Goal: Information Seeking & Learning: Learn about a topic

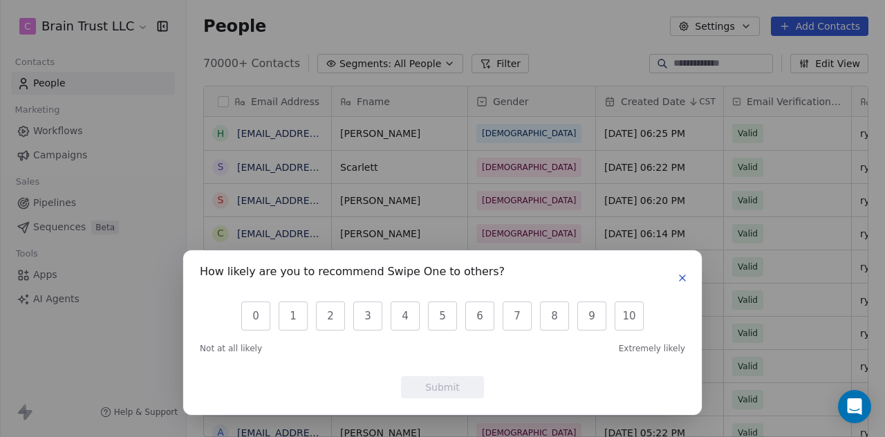
scroll to position [373, 687]
click at [685, 279] on icon "button" at bounding box center [682, 277] width 11 height 11
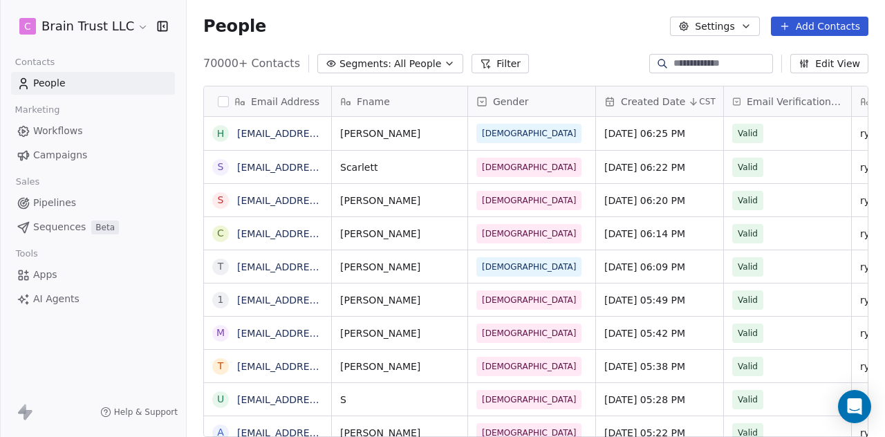
click at [53, 151] on span "Campaigns" at bounding box center [60, 155] width 54 height 15
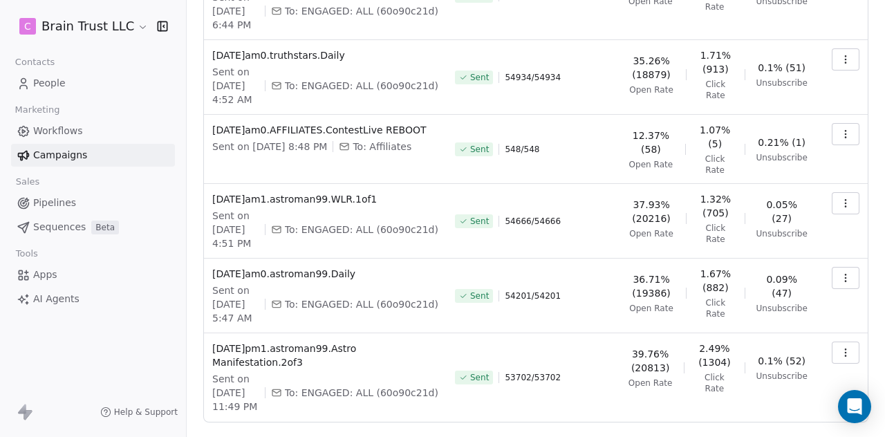
scroll to position [507, 0]
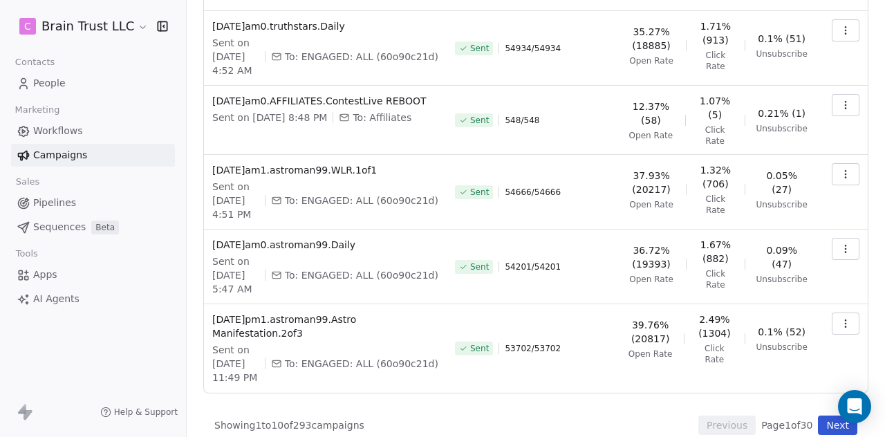
click at [822, 416] on button "Next" at bounding box center [837, 425] width 39 height 19
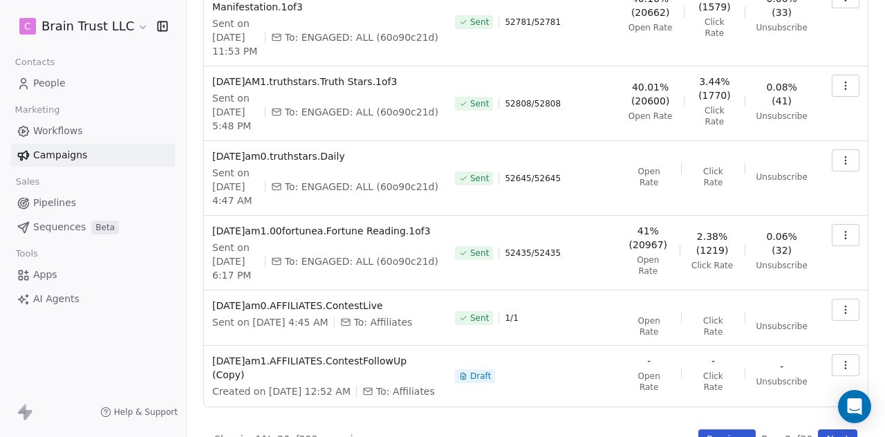
scroll to position [454, 0]
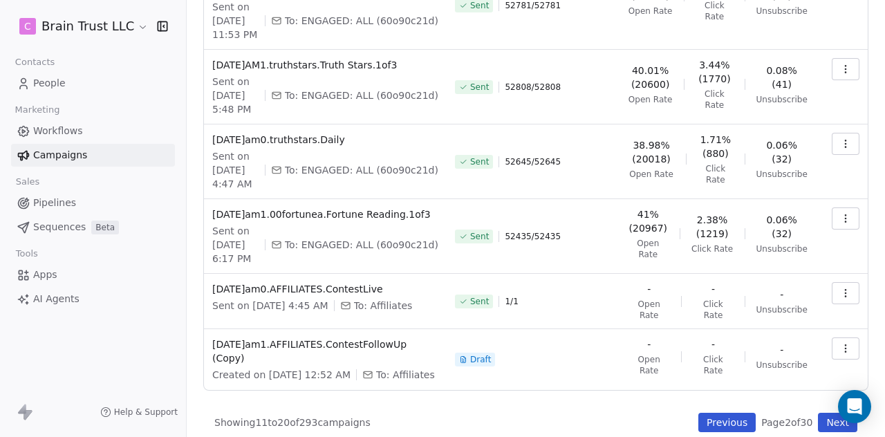
click at [818, 413] on button "Next" at bounding box center [837, 422] width 39 height 19
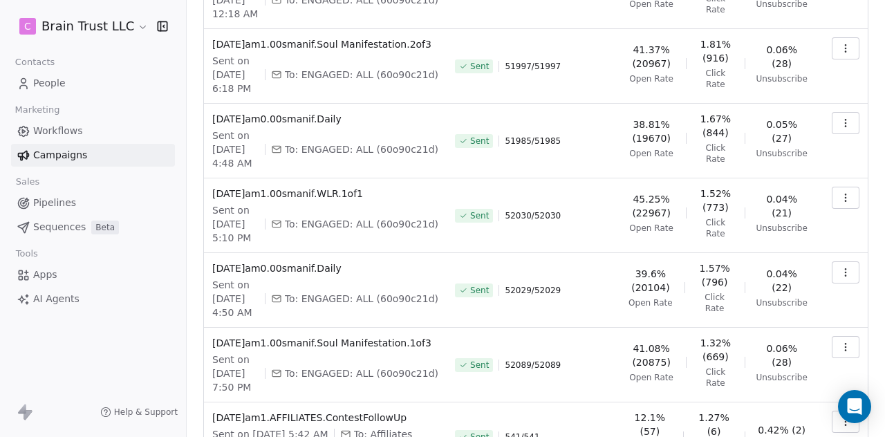
scroll to position [427, 0]
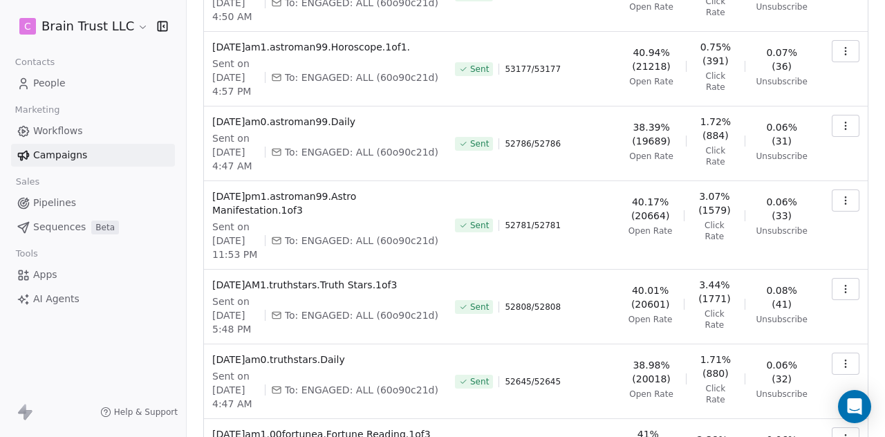
scroll to position [234, 0]
click at [832, 353] on button "button" at bounding box center [846, 364] width 28 height 22
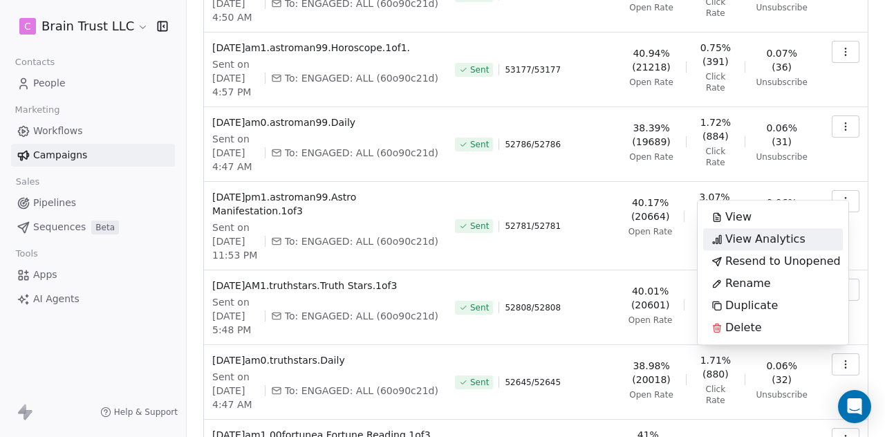
click at [772, 239] on span "View Analytics" at bounding box center [765, 239] width 80 height 17
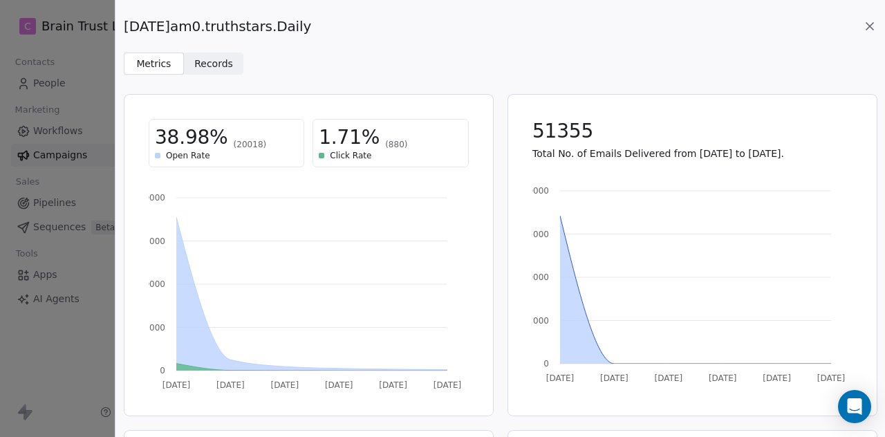
drag, startPoint x: 324, startPoint y: 24, endPoint x: 124, endPoint y: 27, distance: 199.8
click at [124, 27] on span "[DATE]am0.truthstars.Daily" at bounding box center [217, 26] width 187 height 19
copy span "[DATE]am0.truthstars.Daily"
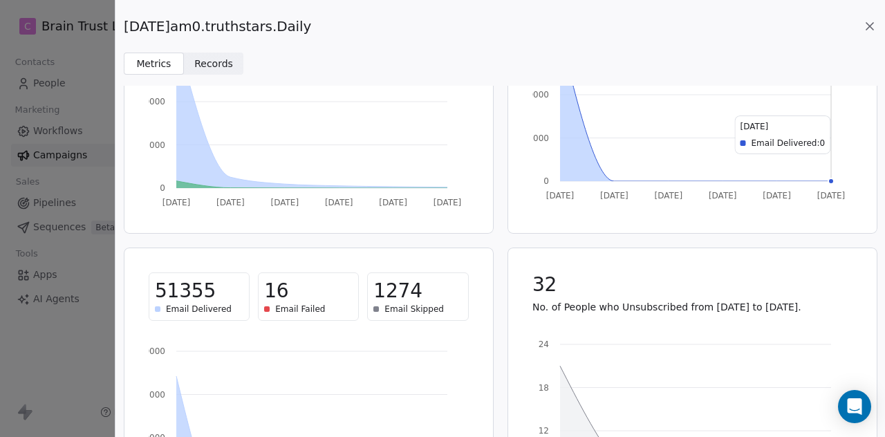
scroll to position [195, 0]
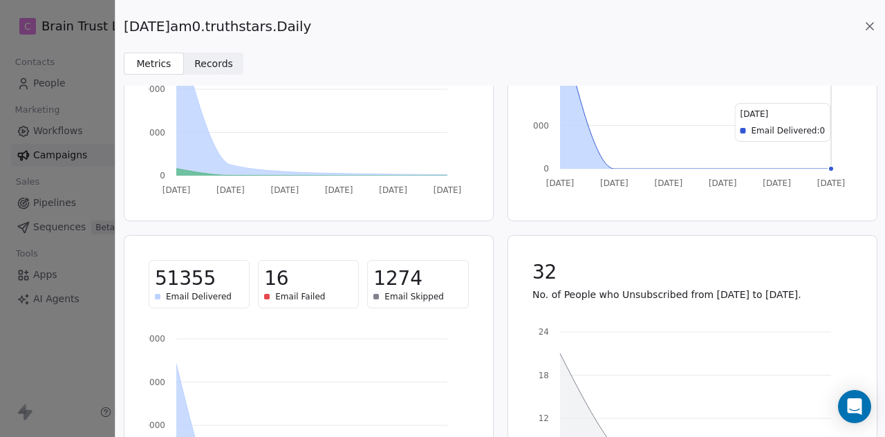
copy span "[DATE]am0.truthstars.Daily"
click at [868, 26] on icon at bounding box center [869, 26] width 7 height 7
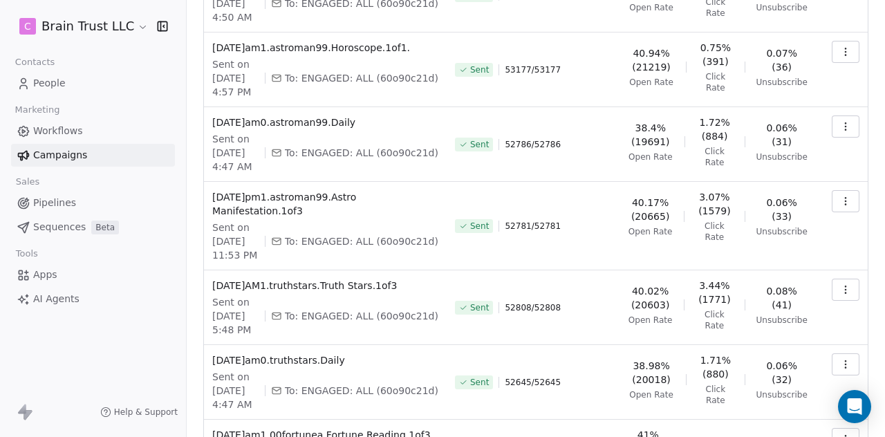
click at [840, 286] on icon "button" at bounding box center [845, 289] width 11 height 11
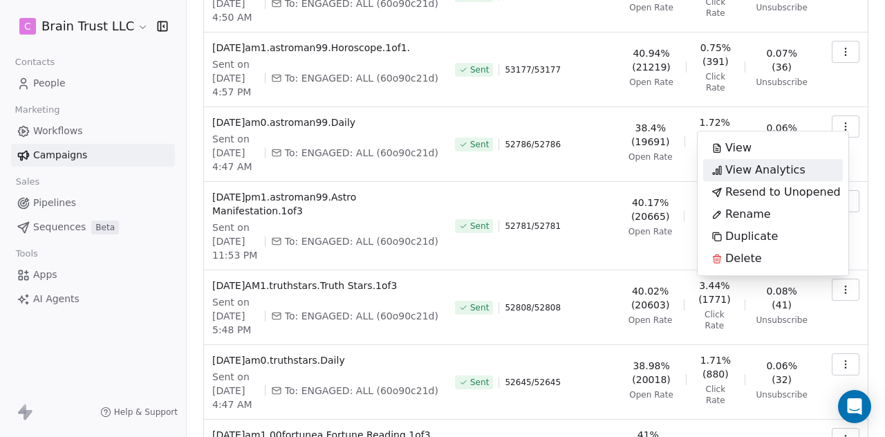
click at [769, 171] on span "View Analytics" at bounding box center [765, 170] width 80 height 17
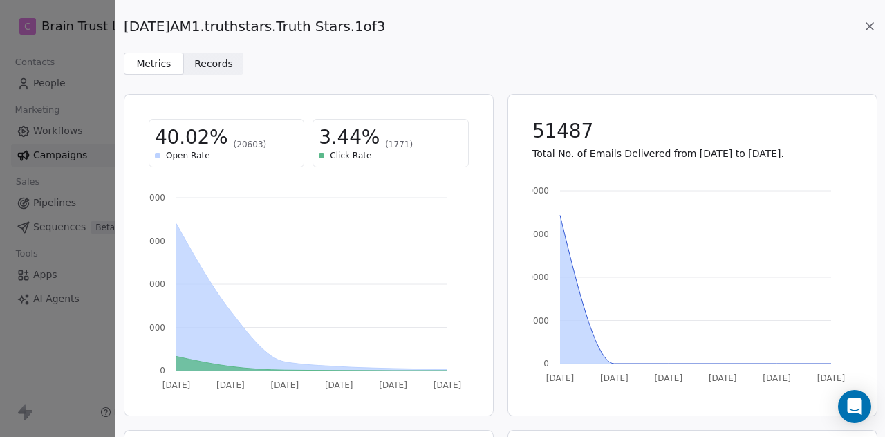
drag, startPoint x: 395, startPoint y: 26, endPoint x: 124, endPoint y: 35, distance: 271.2
click at [124, 35] on div "[DATE]AM1.truthstars.Truth Stars.1of3" at bounding box center [500, 26] width 753 height 19
copy span "[DATE]AM1.truthstars.Truth Stars.1of3"
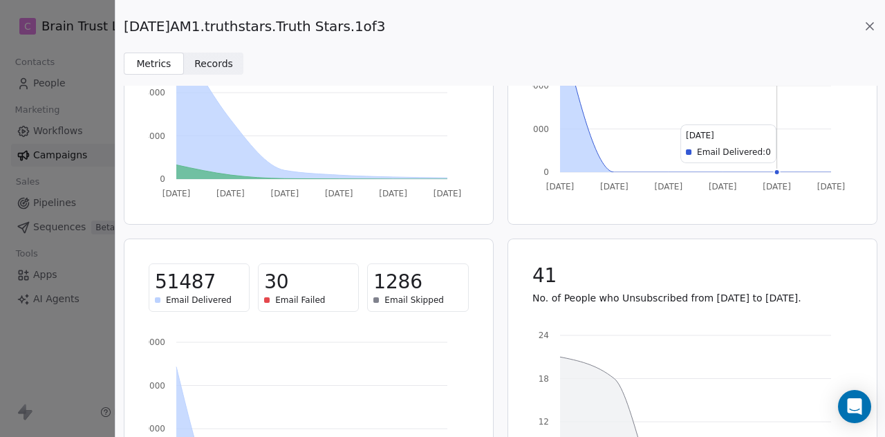
scroll to position [192, 0]
copy span "[DATE]AM1.truthstars.Truth Stars.1of3"
click at [870, 21] on icon at bounding box center [870, 26] width 14 height 14
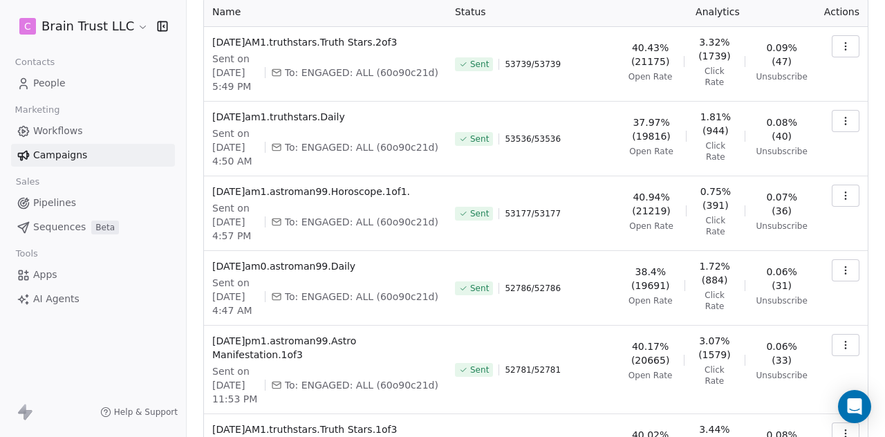
scroll to position [89, 0]
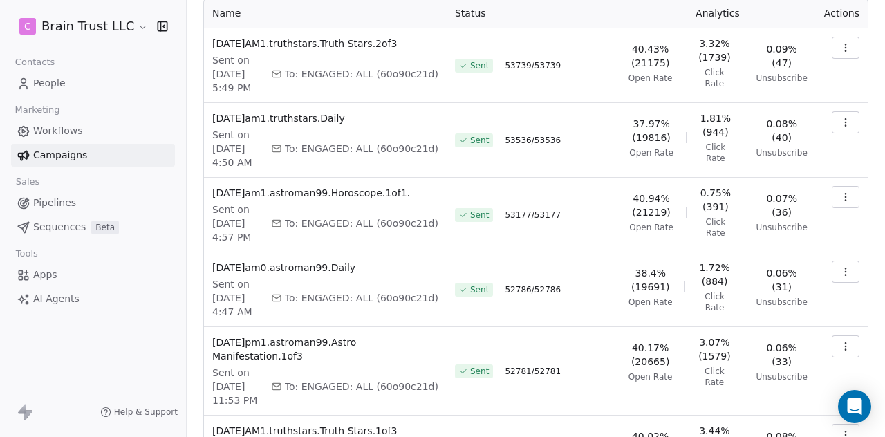
click at [840, 345] on icon "button" at bounding box center [845, 346] width 11 height 11
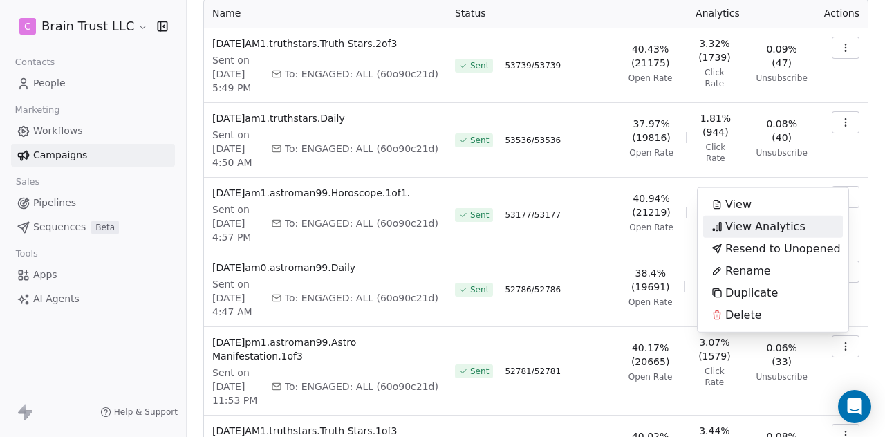
click at [776, 226] on span "View Analytics" at bounding box center [765, 226] width 80 height 17
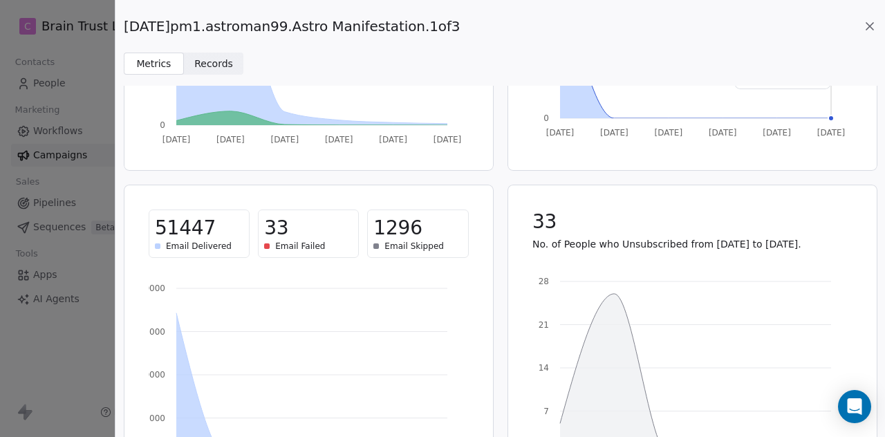
scroll to position [250, 0]
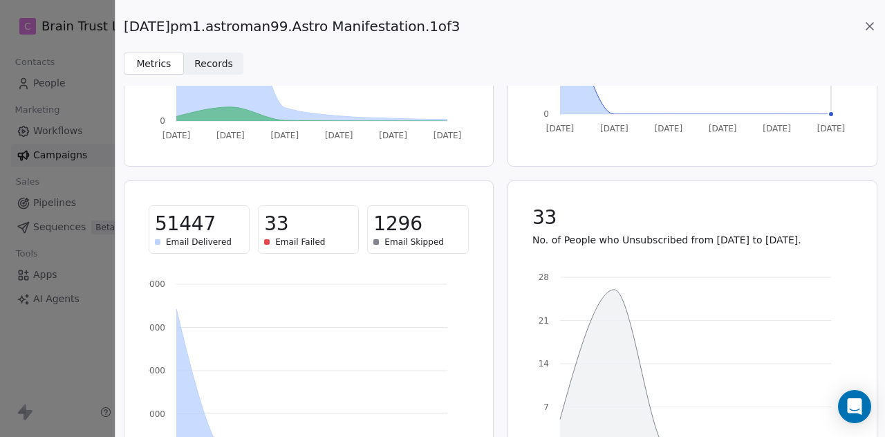
click at [870, 30] on icon at bounding box center [870, 26] width 14 height 14
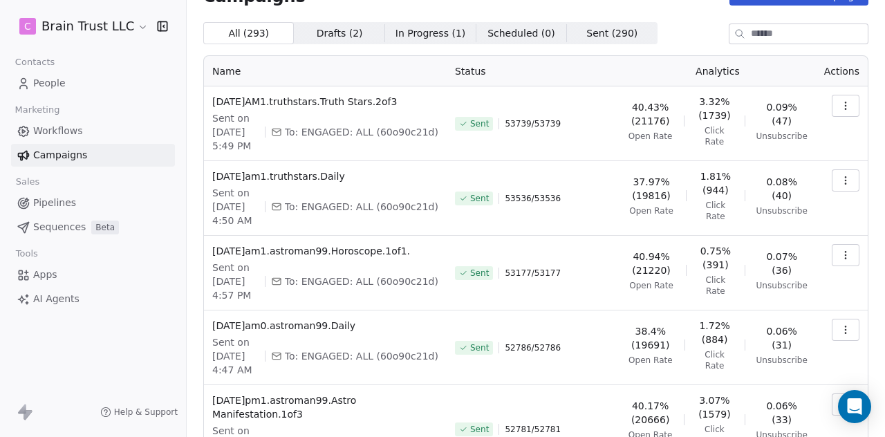
scroll to position [30, 0]
click at [842, 328] on button "button" at bounding box center [846, 330] width 28 height 22
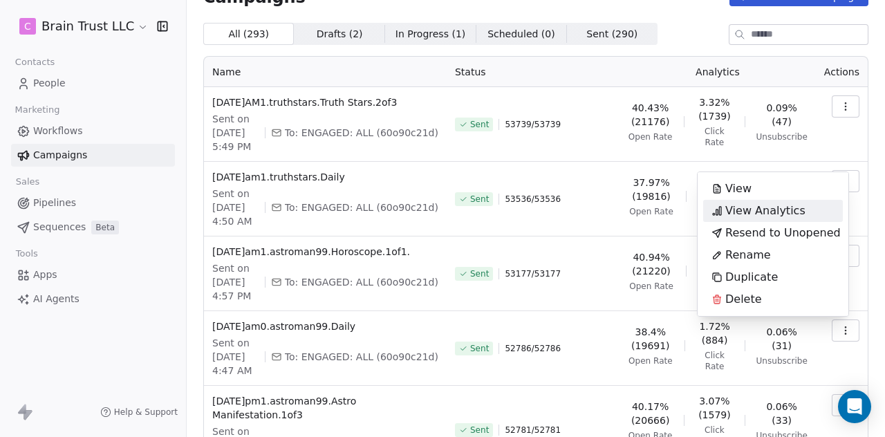
click at [740, 212] on span "View Analytics" at bounding box center [765, 211] width 80 height 17
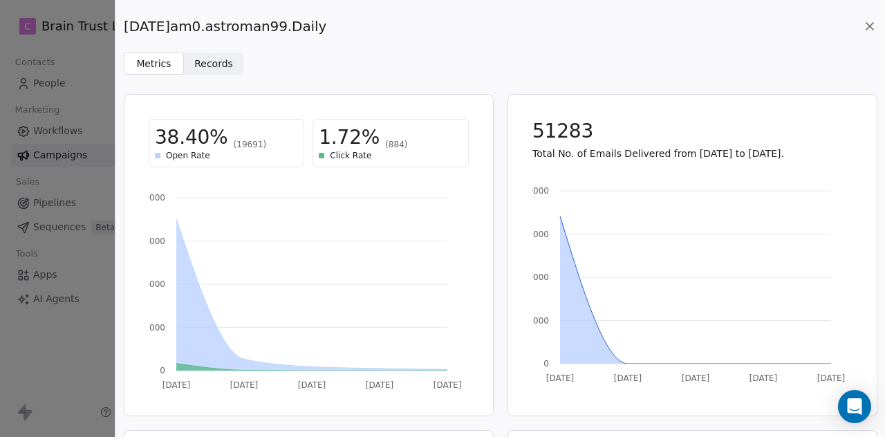
drag, startPoint x: 337, startPoint y: 26, endPoint x: 124, endPoint y: 21, distance: 213.0
click at [124, 21] on div "[DATE]am0.astroman99.Daily" at bounding box center [500, 26] width 753 height 19
copy span "[DATE]am0.astroman99.Daily"
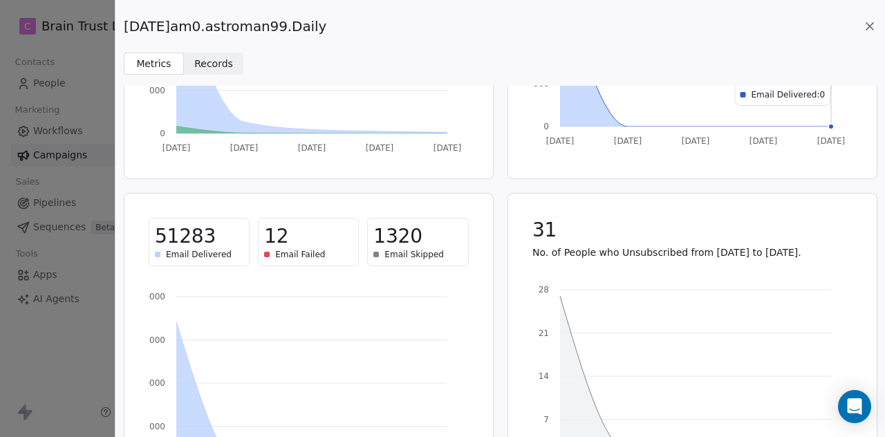
scroll to position [238, 0]
click at [868, 28] on icon at bounding box center [870, 26] width 14 height 14
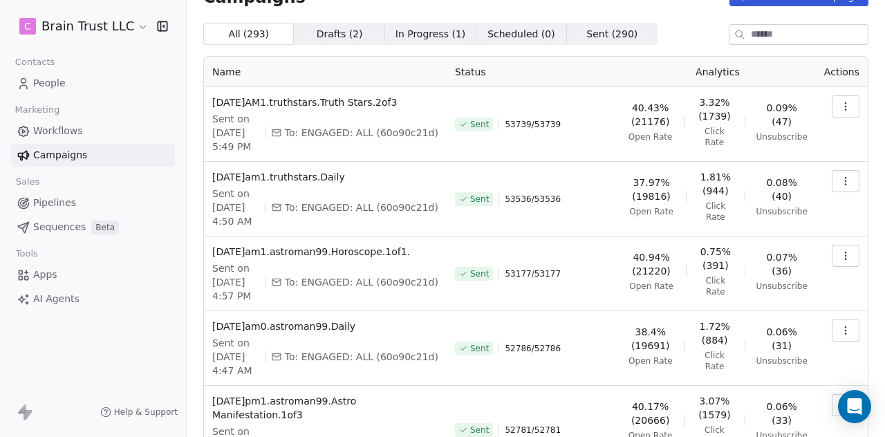
scroll to position [0, 0]
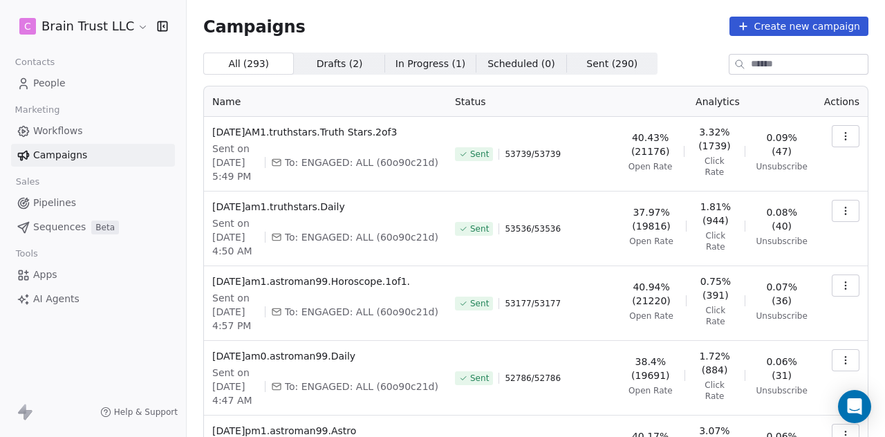
click at [840, 290] on icon "button" at bounding box center [845, 285] width 11 height 11
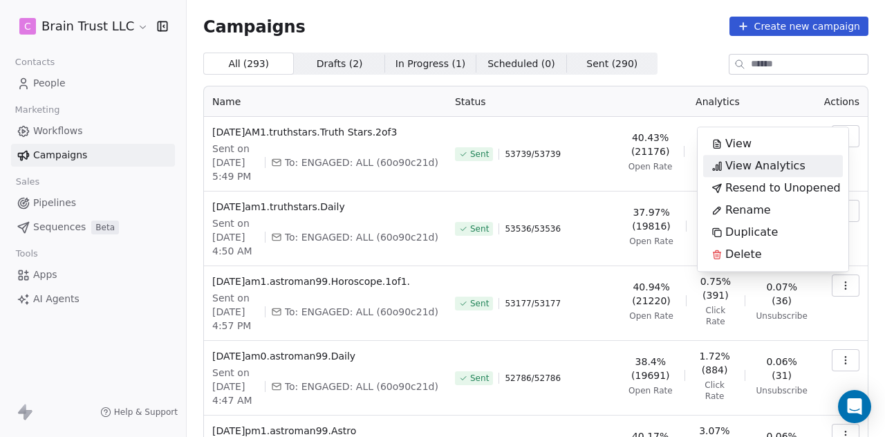
click at [777, 162] on span "View Analytics" at bounding box center [765, 166] width 80 height 17
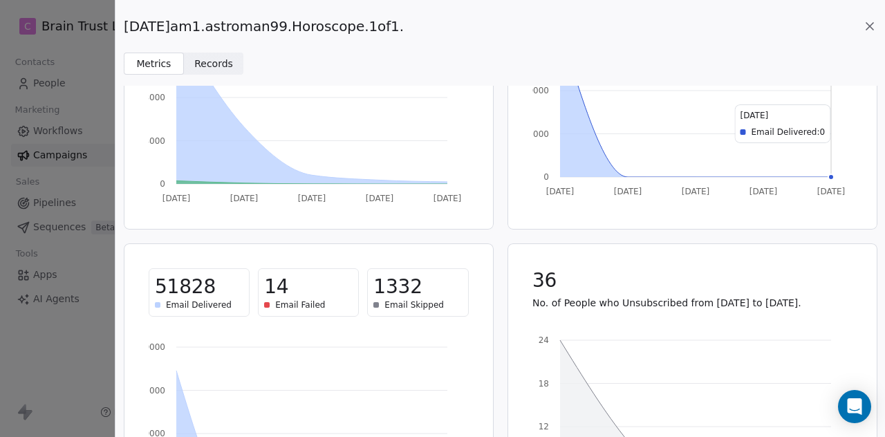
scroll to position [194, 0]
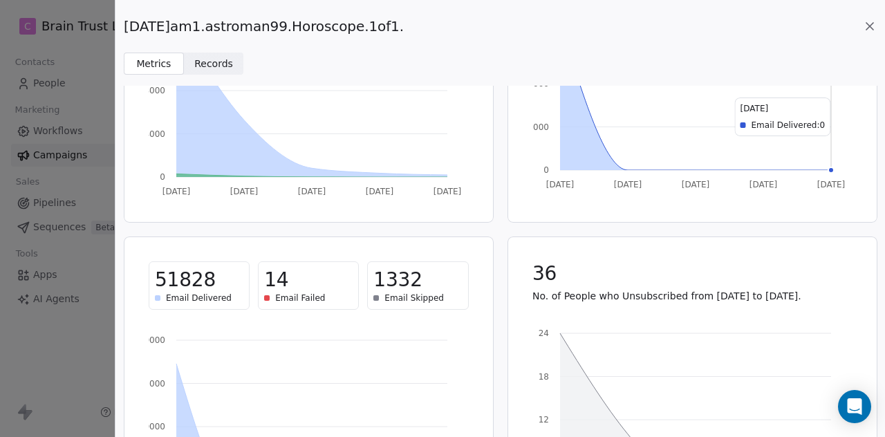
click at [871, 24] on icon at bounding box center [869, 26] width 7 height 7
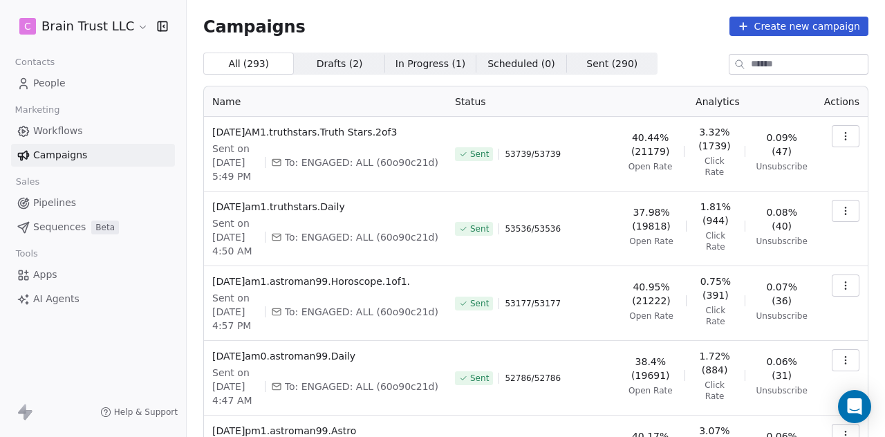
click at [842, 210] on button "button" at bounding box center [846, 211] width 28 height 22
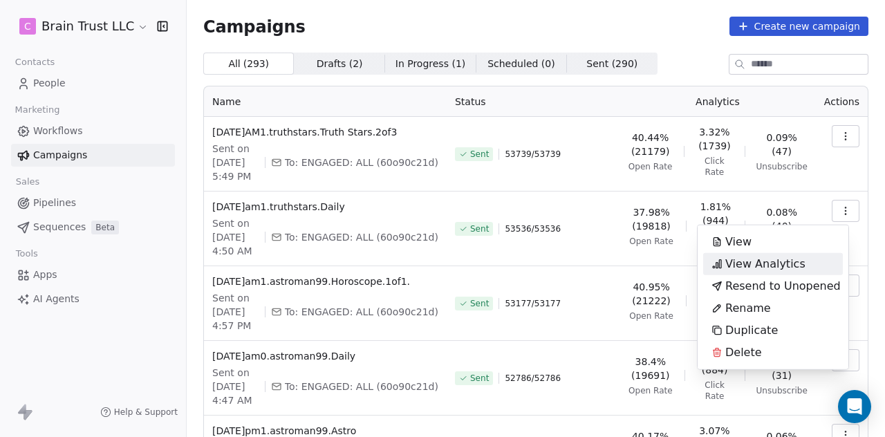
click at [758, 261] on span "View Analytics" at bounding box center [765, 264] width 80 height 17
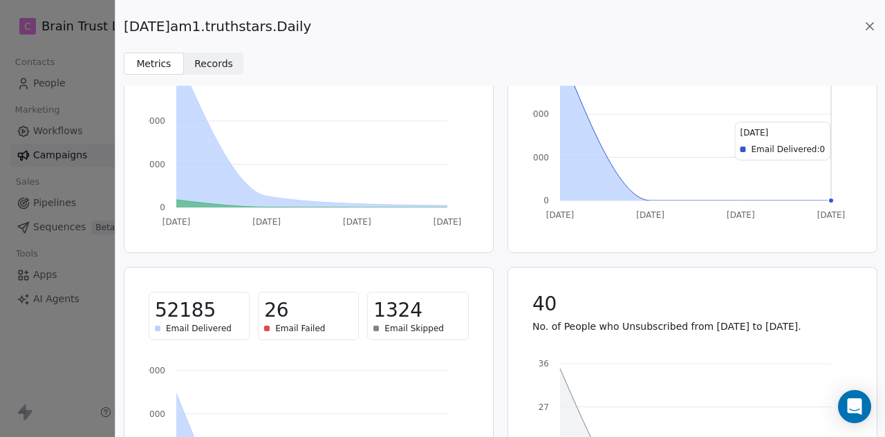
scroll to position [166, 0]
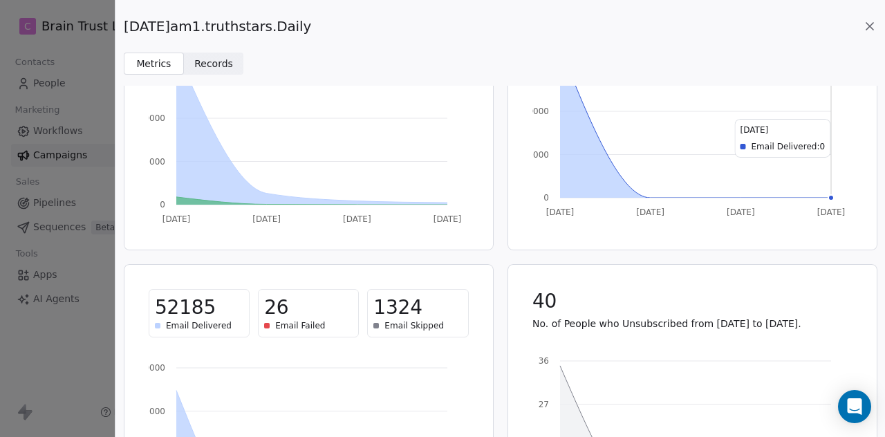
drag, startPoint x: 319, startPoint y: 27, endPoint x: 122, endPoint y: 35, distance: 197.2
click at [122, 35] on div "[DATE]am1.truthstars.Daily Metrics Metrics Records Records" at bounding box center [500, 37] width 770 height 75
copy span "[DATE]am1.truthstars.Daily"
click at [875, 26] on icon at bounding box center [870, 26] width 14 height 14
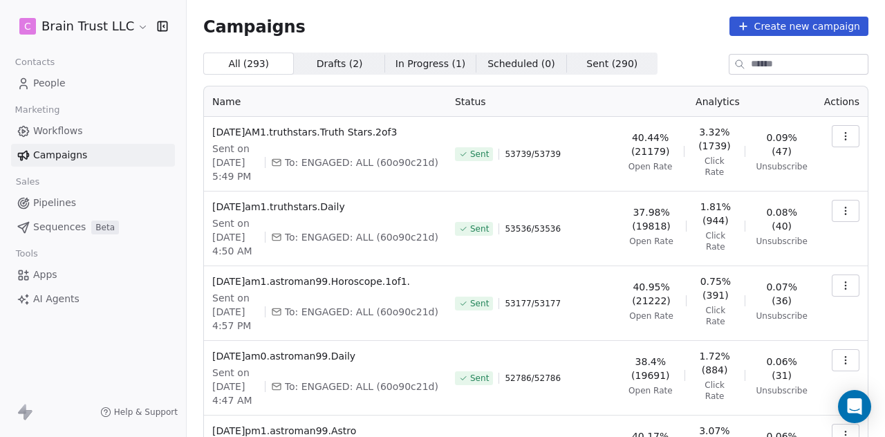
click at [840, 132] on icon "button" at bounding box center [845, 136] width 11 height 11
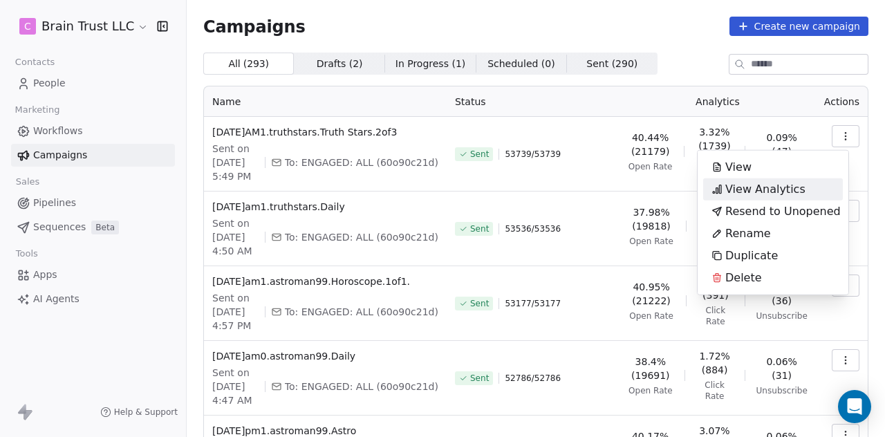
click at [756, 187] on span "View Analytics" at bounding box center [765, 189] width 80 height 17
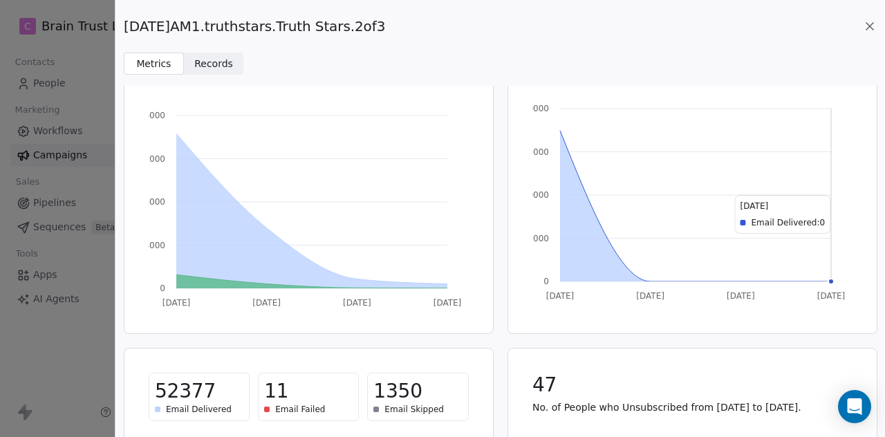
scroll to position [83, 0]
click at [868, 27] on icon at bounding box center [869, 26] width 7 height 7
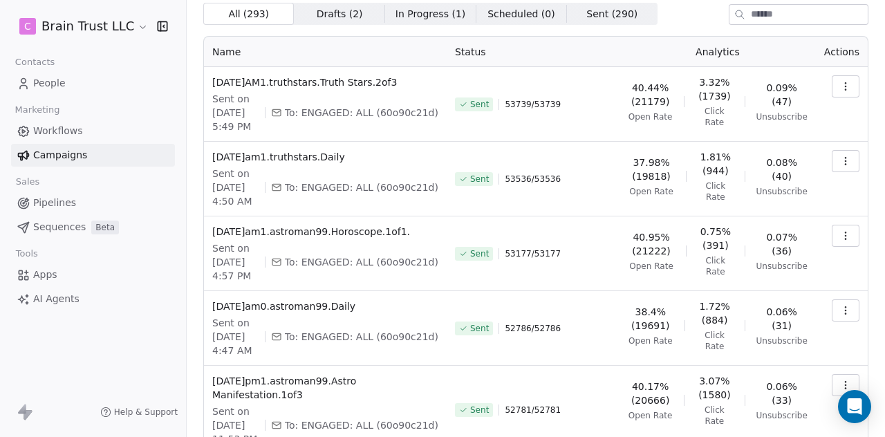
scroll to position [454, 0]
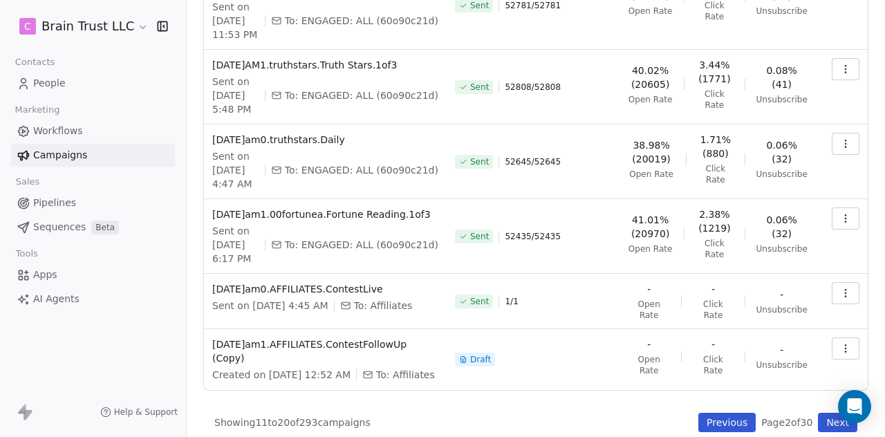
click at [710, 413] on button "Previous" at bounding box center [726, 422] width 57 height 19
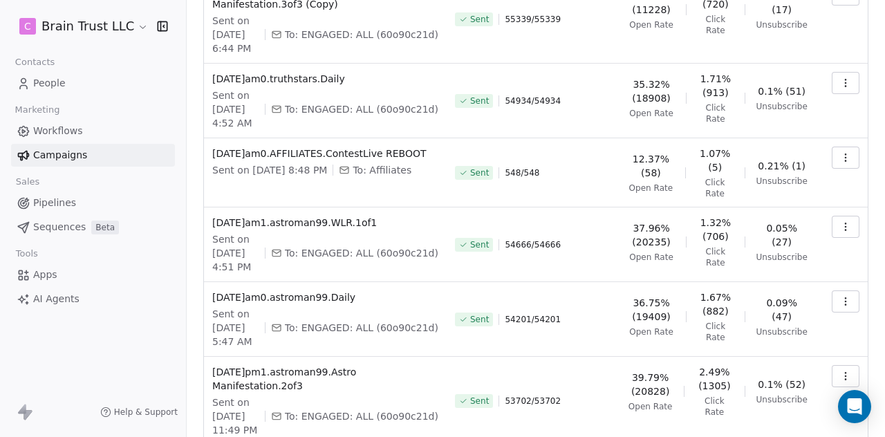
click at [840, 371] on icon "button" at bounding box center [845, 376] width 11 height 11
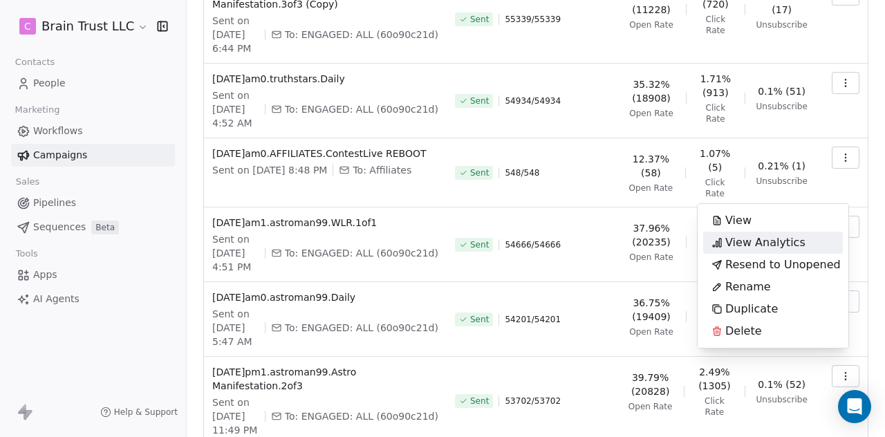
click at [776, 241] on span "View Analytics" at bounding box center [765, 242] width 80 height 17
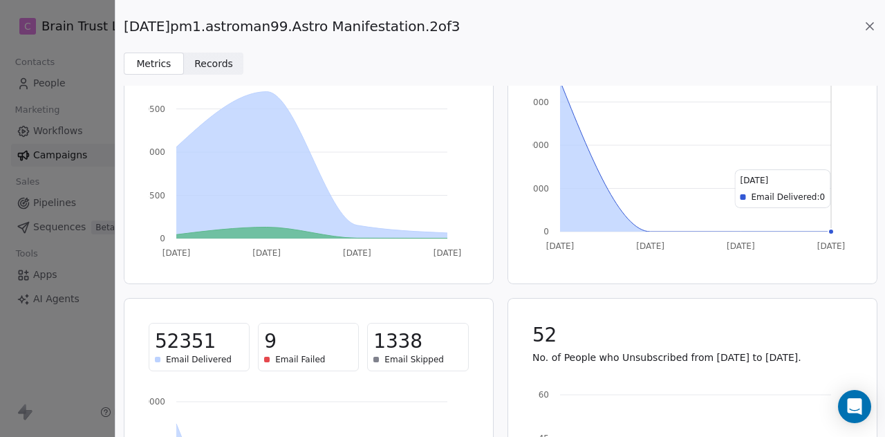
scroll to position [147, 0]
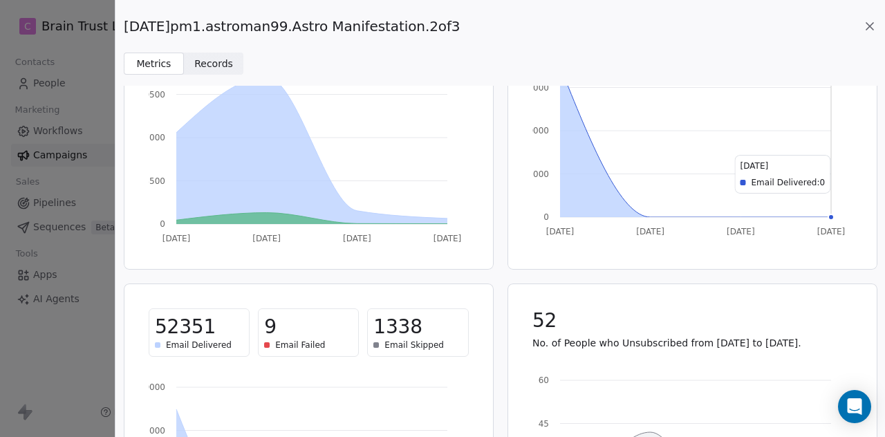
click at [867, 32] on icon at bounding box center [870, 26] width 14 height 14
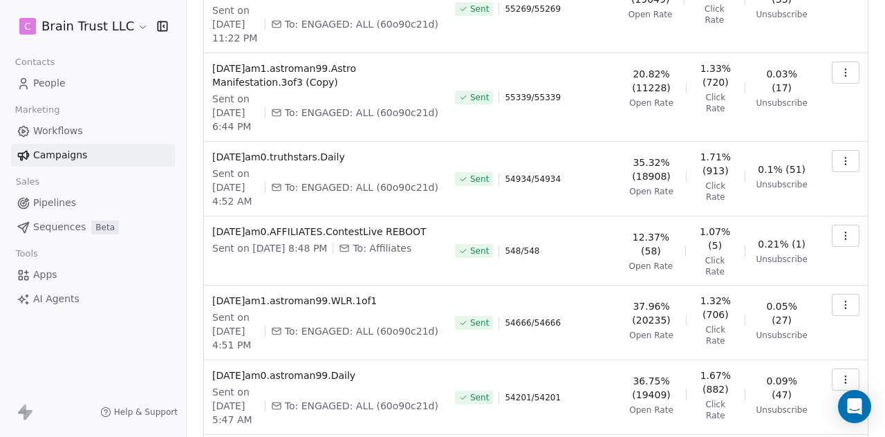
scroll to position [375, 0]
click at [840, 375] on icon "button" at bounding box center [845, 380] width 11 height 11
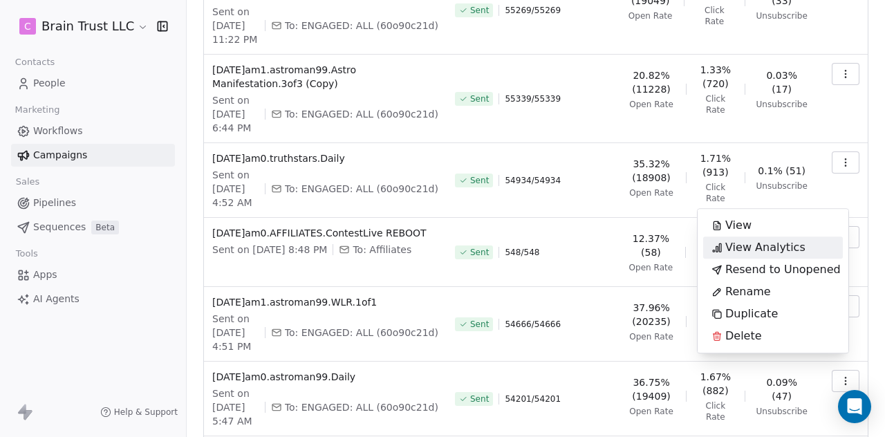
click at [747, 248] on span "View Analytics" at bounding box center [765, 247] width 80 height 17
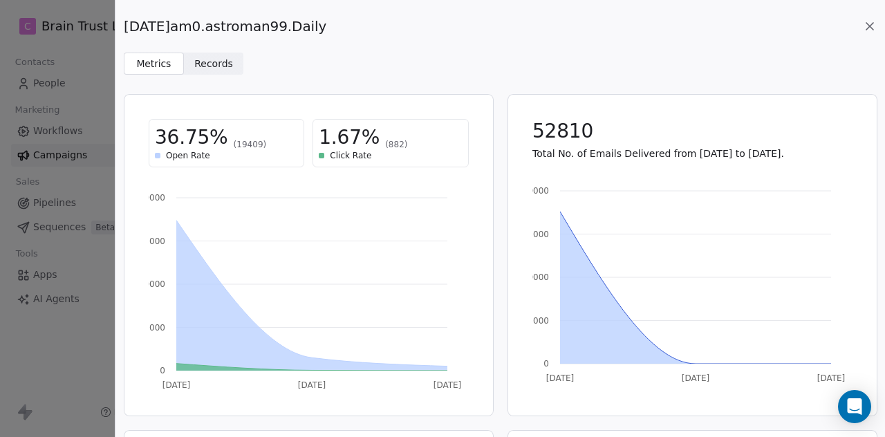
drag, startPoint x: 337, startPoint y: 27, endPoint x: 124, endPoint y: 28, distance: 213.7
click at [124, 28] on div "[DATE]am0.astroman99.Daily" at bounding box center [500, 26] width 753 height 19
copy span "[DATE]am0.astroman99.Daily"
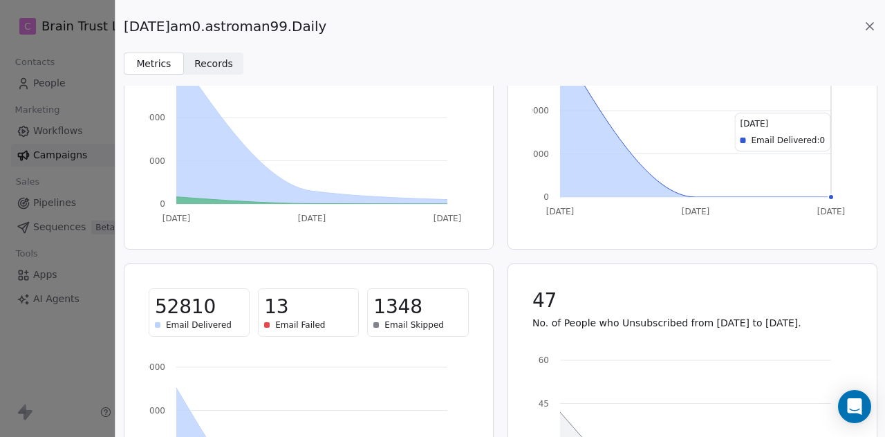
scroll to position [167, 0]
copy span "[DATE]am0.astroman99.Daily"
click at [874, 26] on icon at bounding box center [870, 26] width 14 height 14
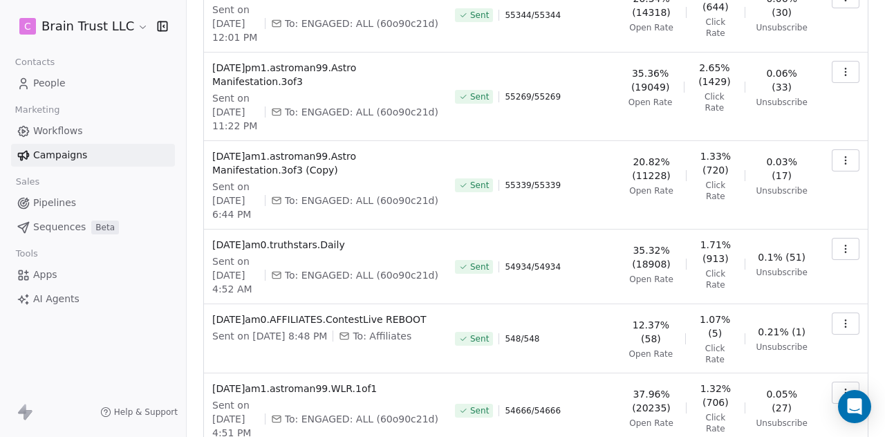
scroll to position [286, 0]
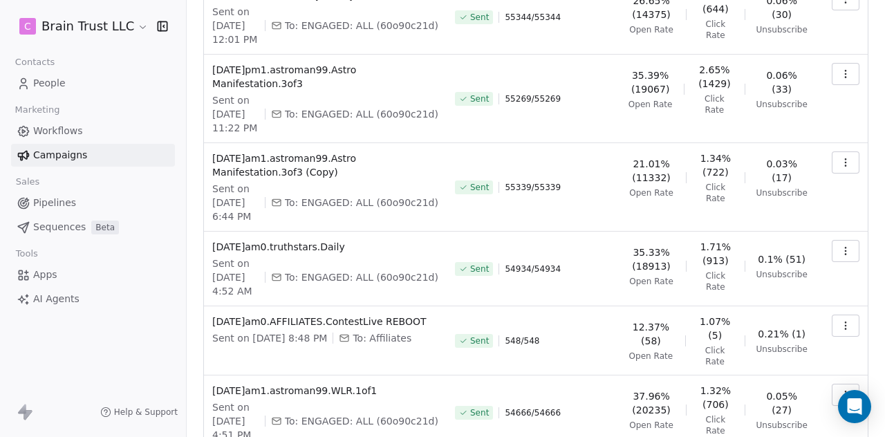
click at [832, 384] on button "button" at bounding box center [846, 395] width 28 height 22
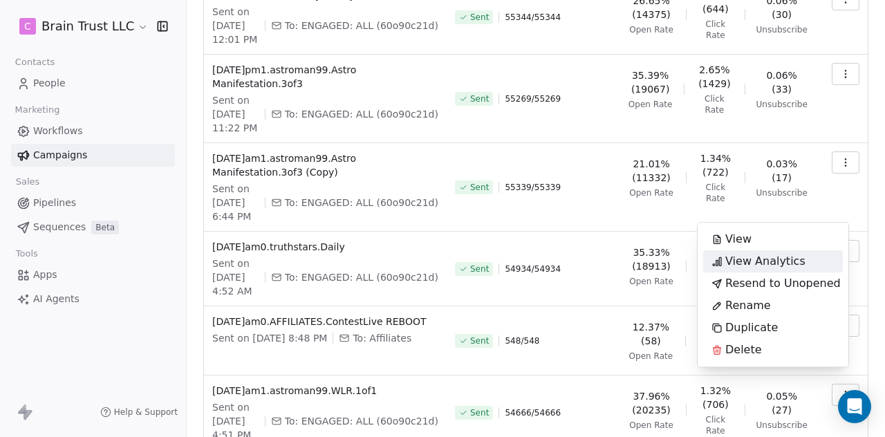
click at [764, 261] on span "View Analytics" at bounding box center [765, 261] width 80 height 17
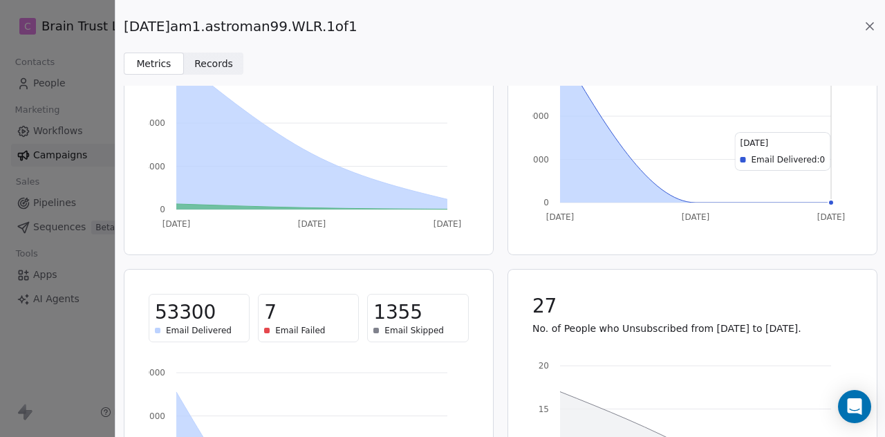
scroll to position [165, 0]
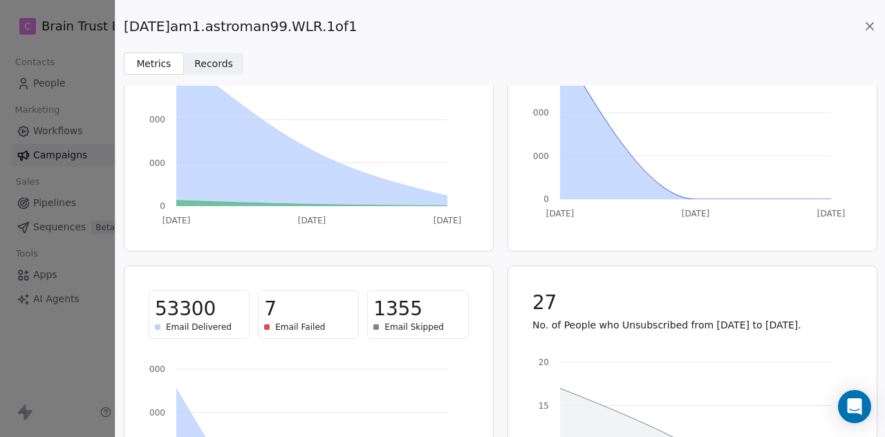
click at [864, 21] on icon at bounding box center [870, 26] width 14 height 14
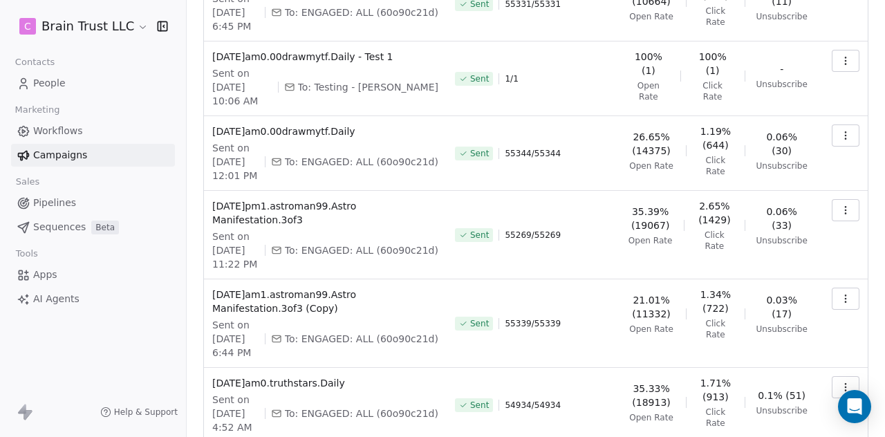
scroll to position [149, 0]
click at [832, 377] on button "button" at bounding box center [846, 388] width 28 height 22
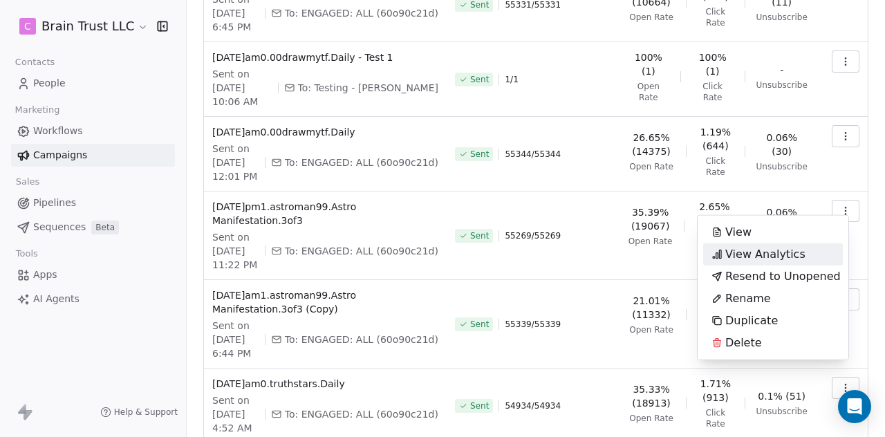
click at [786, 255] on span "View Analytics" at bounding box center [765, 254] width 80 height 17
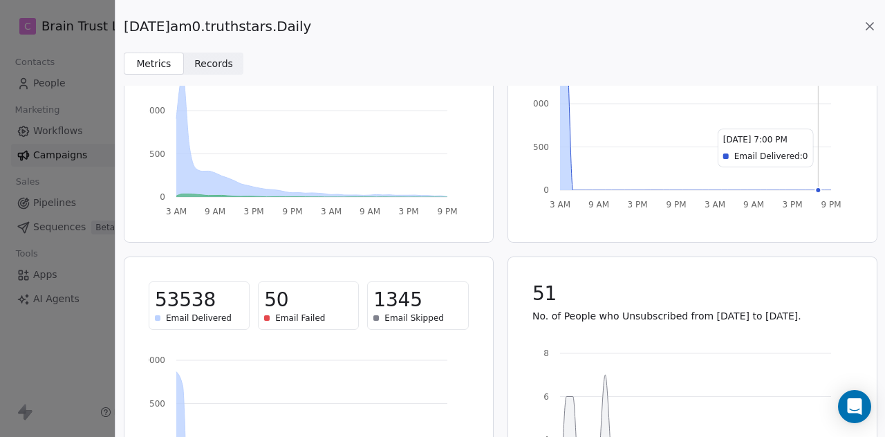
scroll to position [183, 0]
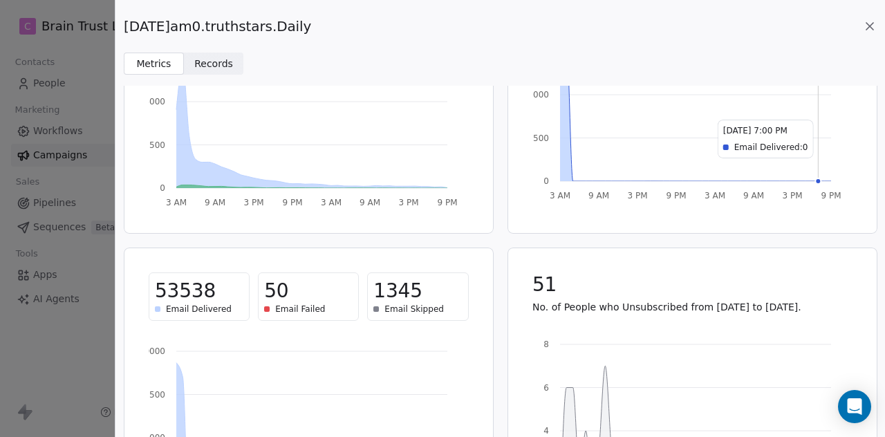
drag, startPoint x: 321, startPoint y: 29, endPoint x: 124, endPoint y: 24, distance: 197.1
click at [124, 24] on span "[DATE]am0.truthstars.Daily" at bounding box center [217, 26] width 187 height 19
copy span "[DATE]am0.truthstars.Daily"
click at [871, 32] on icon at bounding box center [870, 26] width 14 height 14
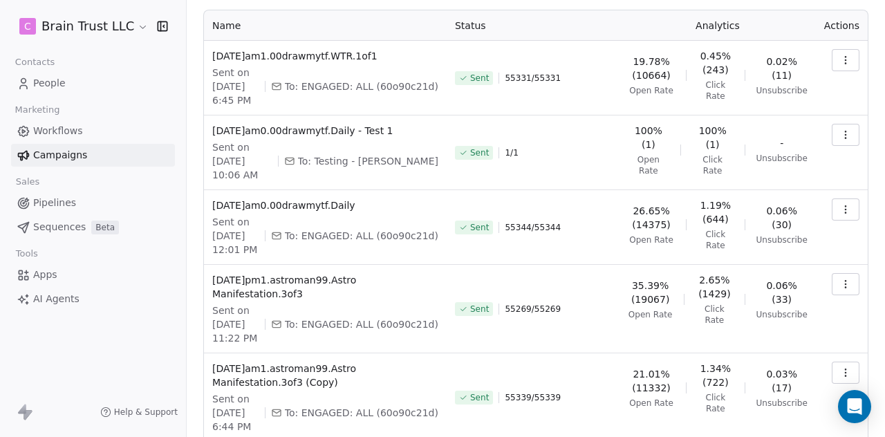
scroll to position [75, 0]
click at [832, 362] on button "button" at bounding box center [846, 373] width 28 height 22
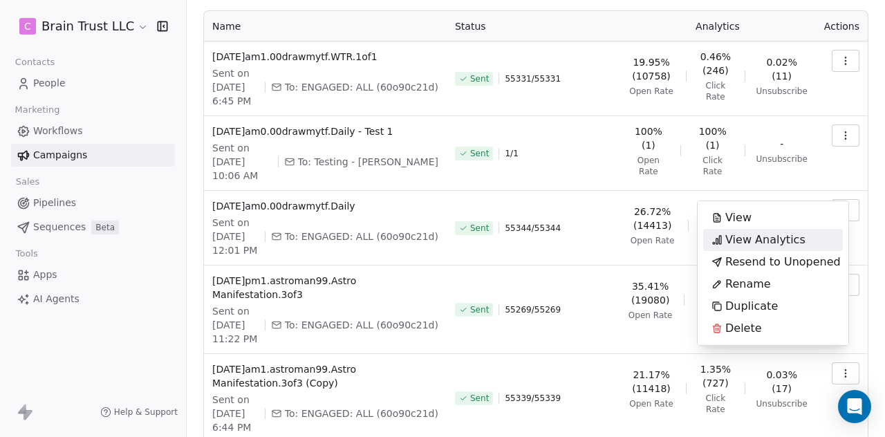
click at [772, 239] on span "View Analytics" at bounding box center [765, 240] width 80 height 17
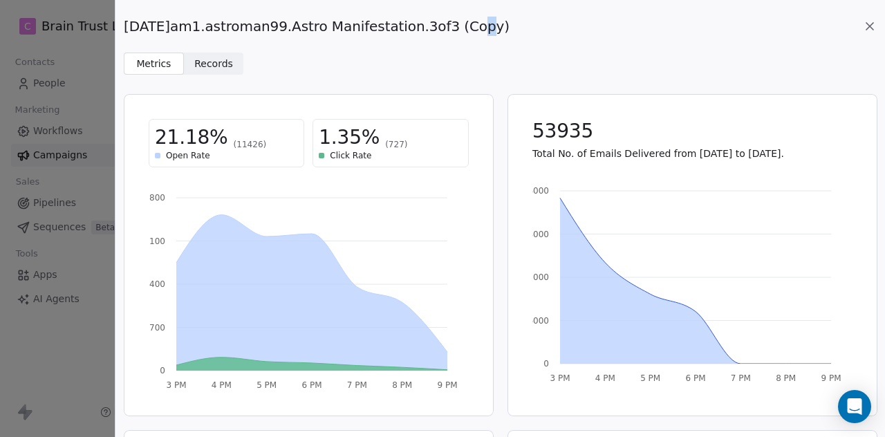
click at [452, 26] on span "[DATE]am1.astroman99.Astro Manifestation.3of3 (Copy)" at bounding box center [317, 26] width 386 height 19
click at [503, 25] on span "[DATE]am1.astroman99.Astro Manifestation.3of3 (Copy)" at bounding box center [317, 26] width 386 height 19
drag, startPoint x: 509, startPoint y: 25, endPoint x: 126, endPoint y: 30, distance: 383.1
click at [126, 30] on div "[DATE]am1.astroman99.Astro Manifestation.3of3 (Copy)" at bounding box center [500, 26] width 753 height 19
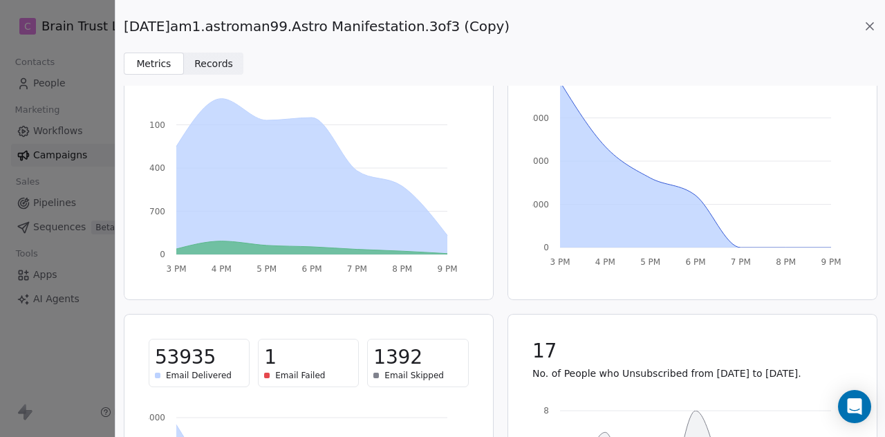
scroll to position [120, 0]
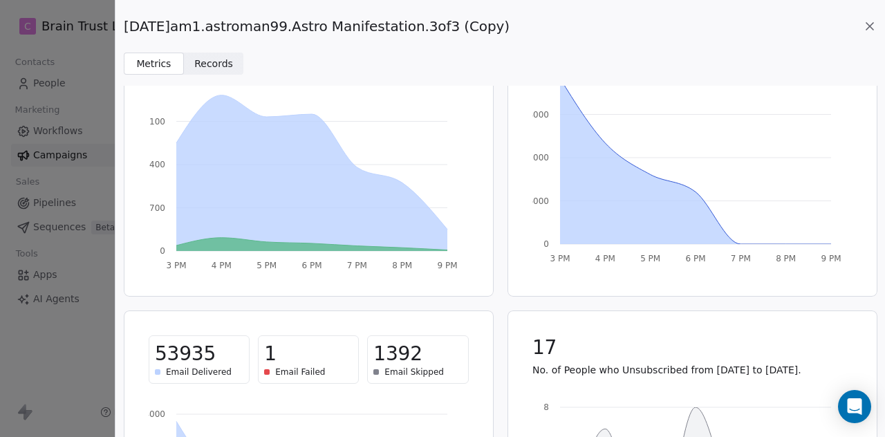
click at [868, 31] on icon at bounding box center [870, 26] width 14 height 14
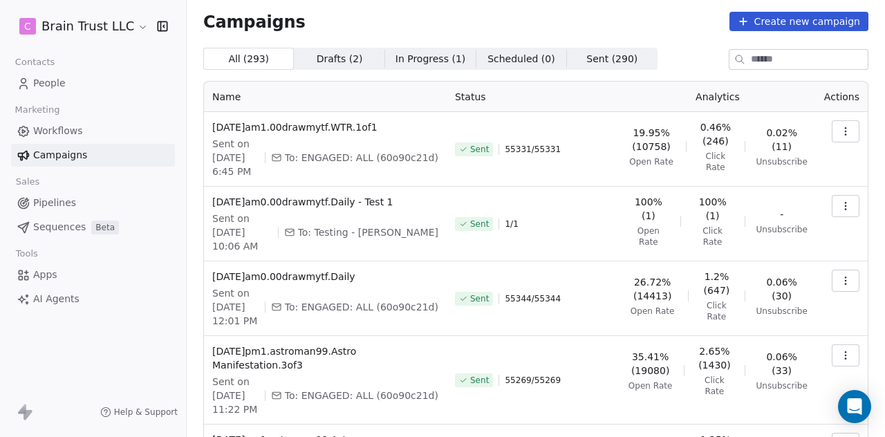
scroll to position [0, 0]
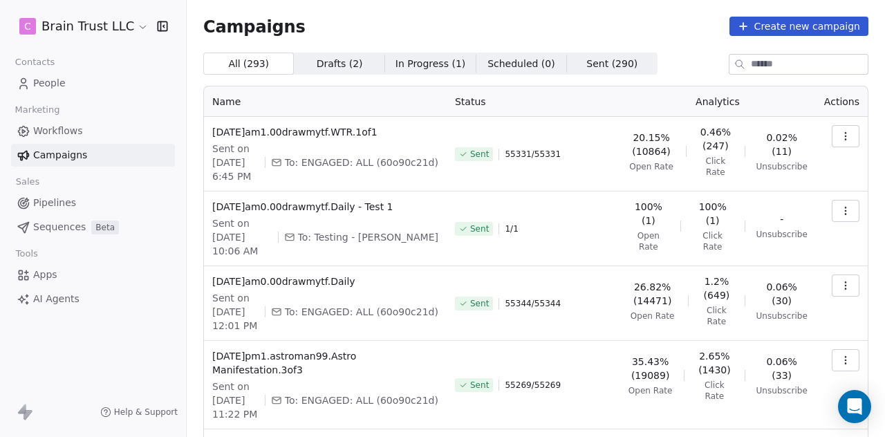
click at [844, 349] on button "button" at bounding box center [846, 360] width 28 height 22
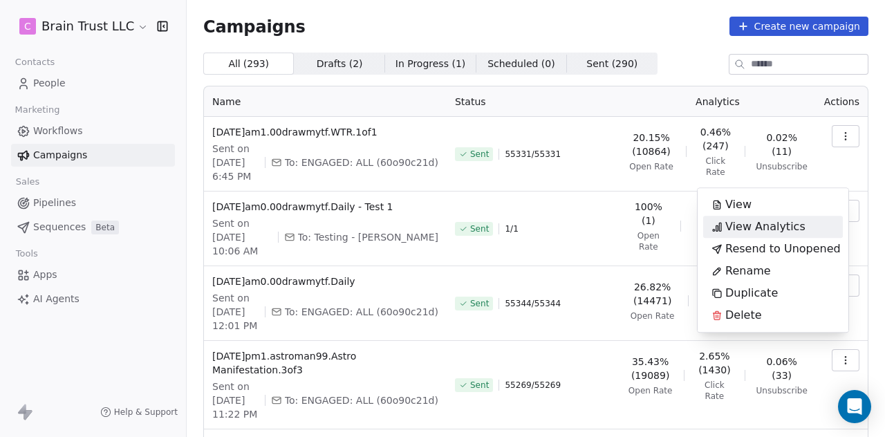
click at [777, 219] on span "View Analytics" at bounding box center [765, 226] width 80 height 17
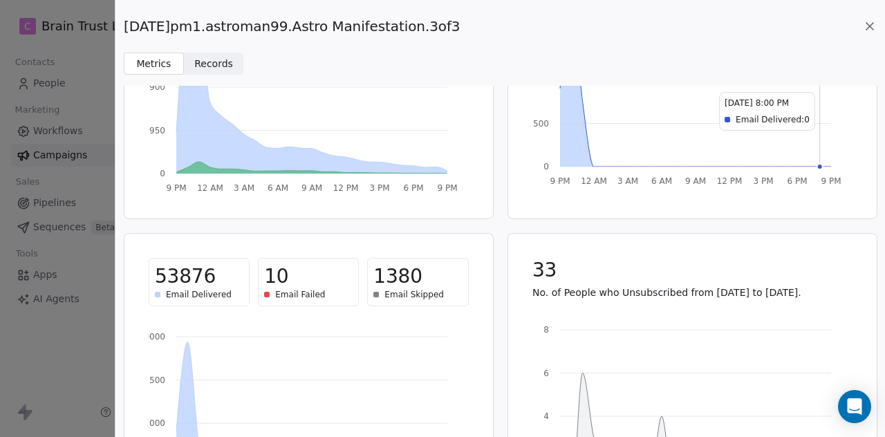
scroll to position [199, 0]
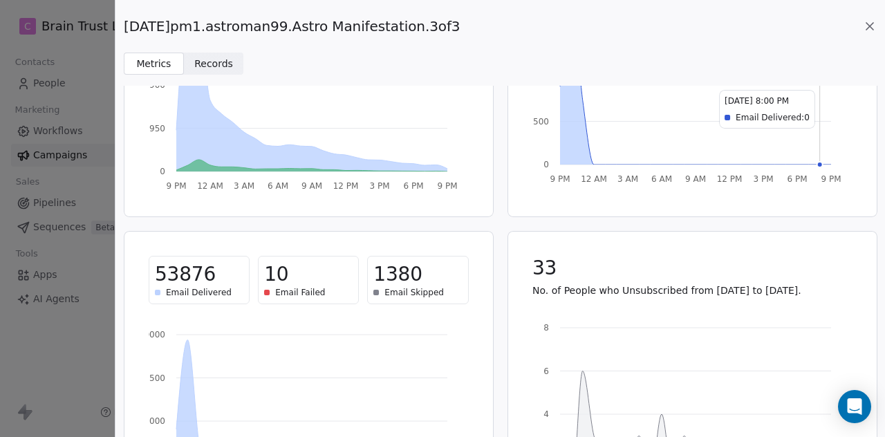
drag, startPoint x: 465, startPoint y: 27, endPoint x: 127, endPoint y: 28, distance: 338.1
click at [127, 28] on div "[DATE]pm1.astroman99.Astro Manifestation.3of3" at bounding box center [500, 26] width 753 height 19
click at [871, 23] on icon at bounding box center [870, 26] width 14 height 14
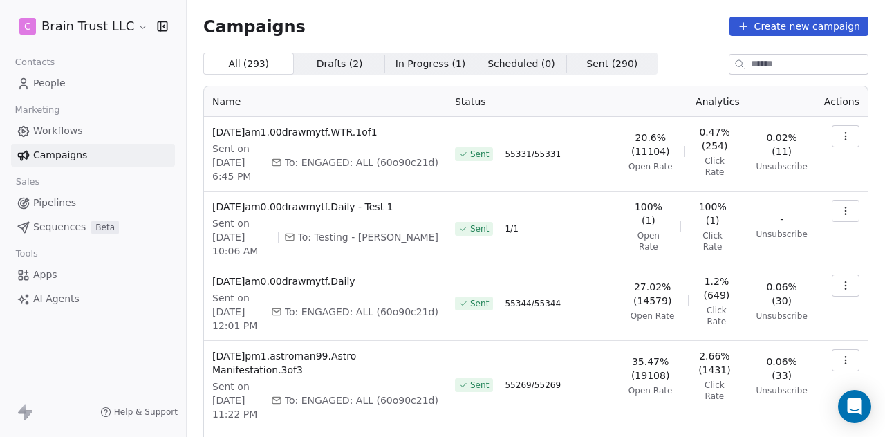
click at [840, 280] on icon "button" at bounding box center [845, 285] width 11 height 11
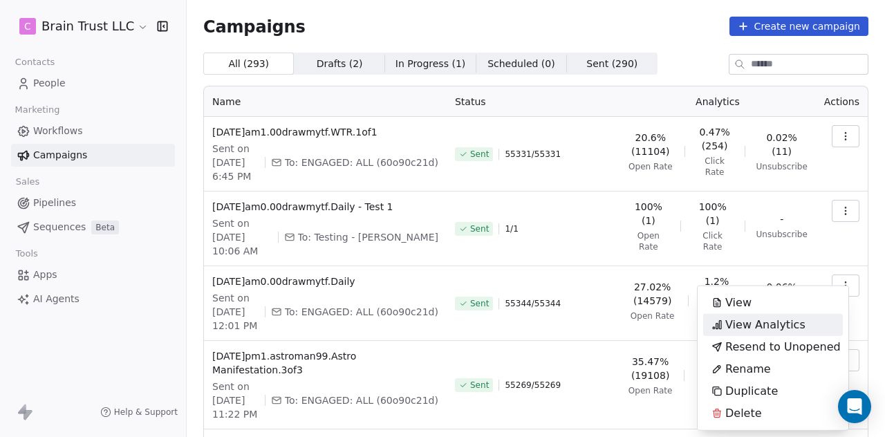
click at [772, 317] on span "View Analytics" at bounding box center [765, 325] width 80 height 17
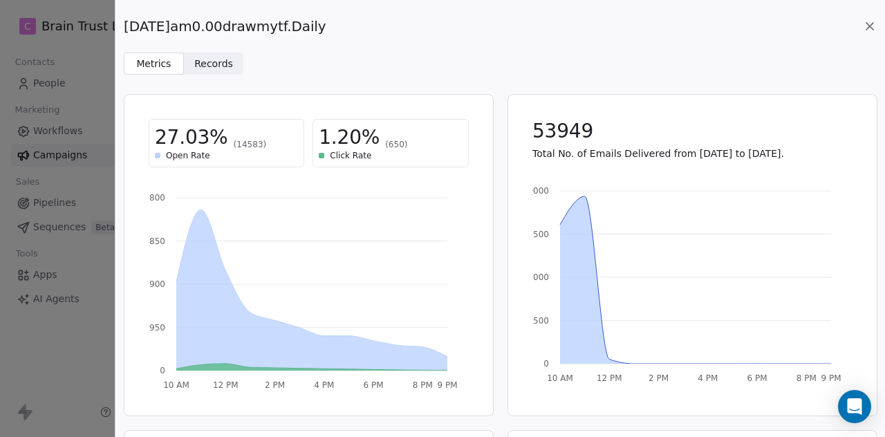
drag, startPoint x: 336, startPoint y: 32, endPoint x: 125, endPoint y: 37, distance: 210.9
click at [125, 37] on div "[DATE]am0.00drawmytf.Daily Metrics Metrics Records Records" at bounding box center [500, 37] width 770 height 75
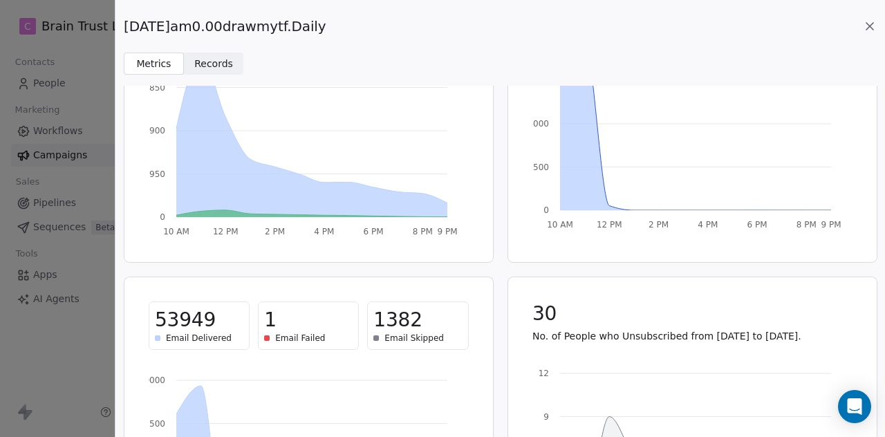
scroll to position [153, 0]
click at [871, 24] on icon at bounding box center [870, 26] width 14 height 14
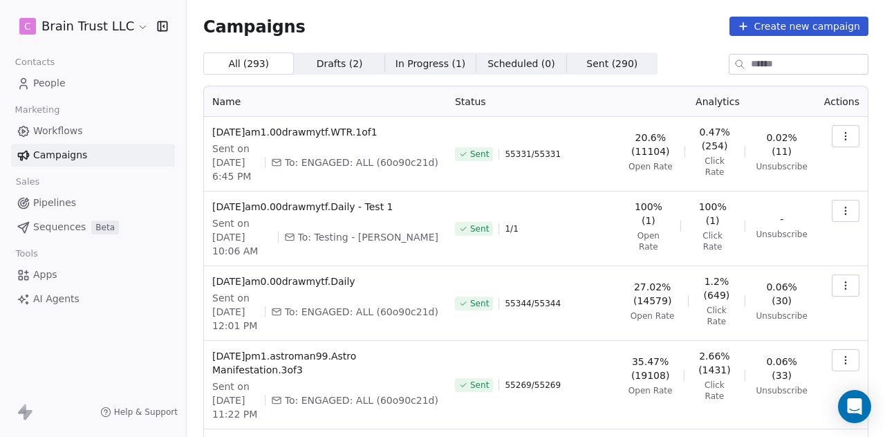
click at [841, 138] on button "button" at bounding box center [846, 136] width 28 height 22
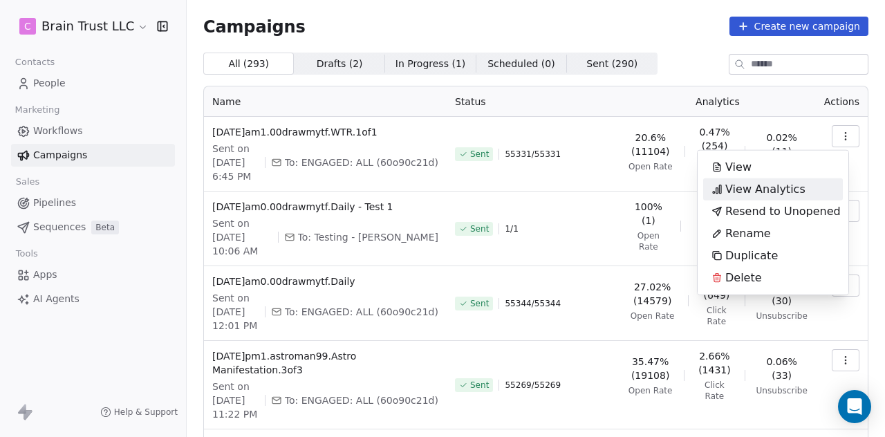
click at [781, 188] on span "View Analytics" at bounding box center [765, 189] width 80 height 17
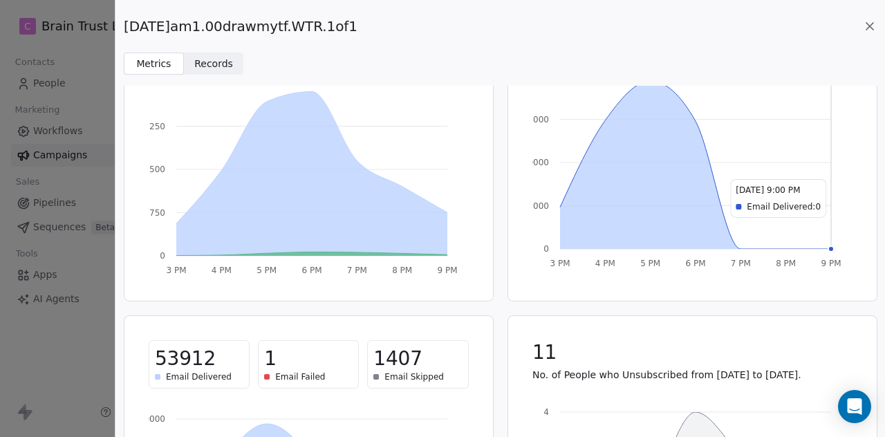
scroll to position [116, 0]
drag, startPoint x: 361, startPoint y: 28, endPoint x: 124, endPoint y: 37, distance: 236.6
click at [124, 37] on div "[DATE]am1.00drawmytf.WTR.1of1 Metrics Metrics Records Records" at bounding box center [500, 37] width 770 height 75
